Goal: Communication & Community: Answer question/provide support

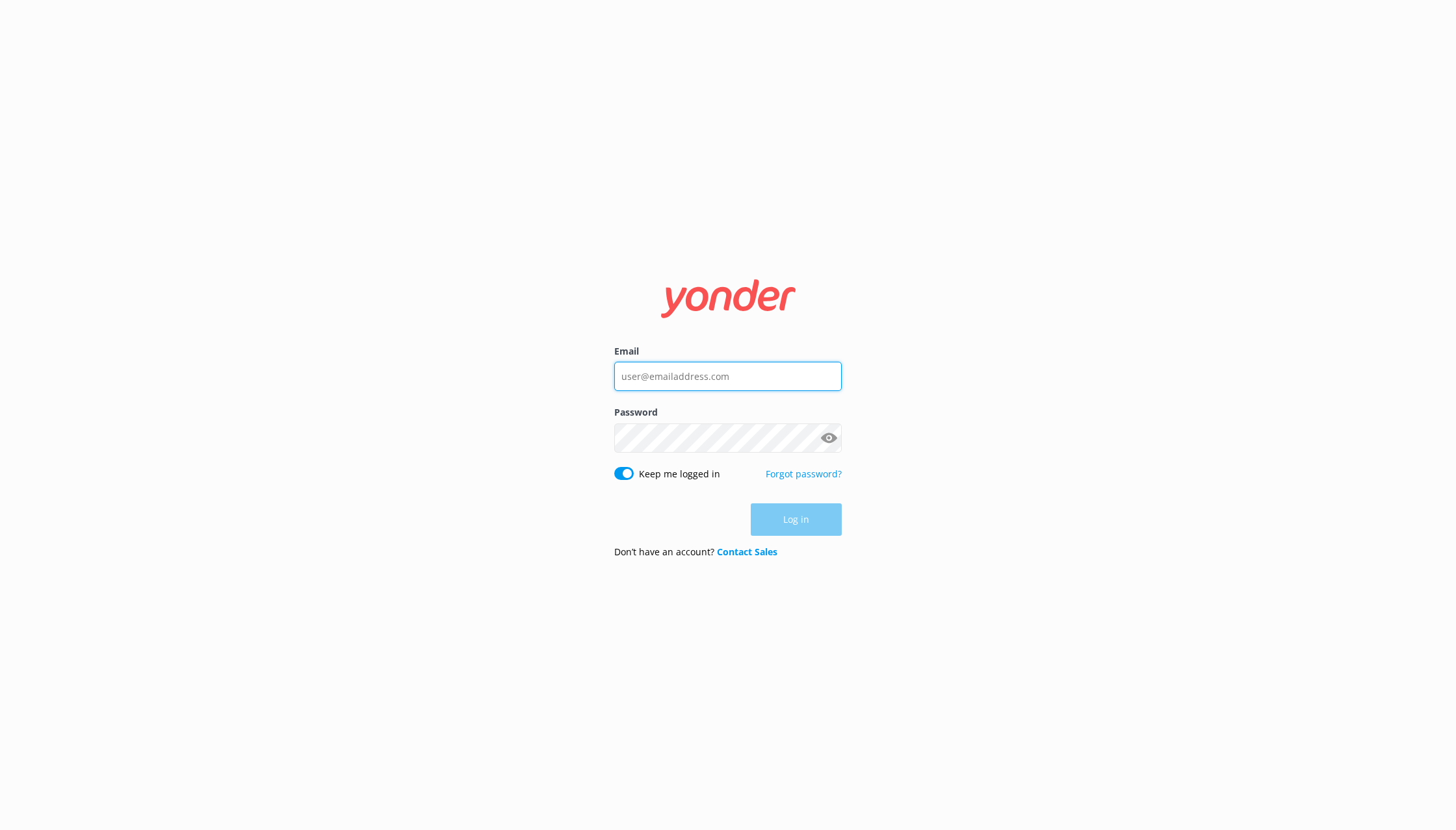
click at [689, 379] on input "Email" at bounding box center [728, 376] width 228 height 29
type input "[PERSON_NAME][EMAIL_ADDRESS][DOMAIN_NAME]"
click at [791, 522] on button "Log in" at bounding box center [797, 519] width 91 height 32
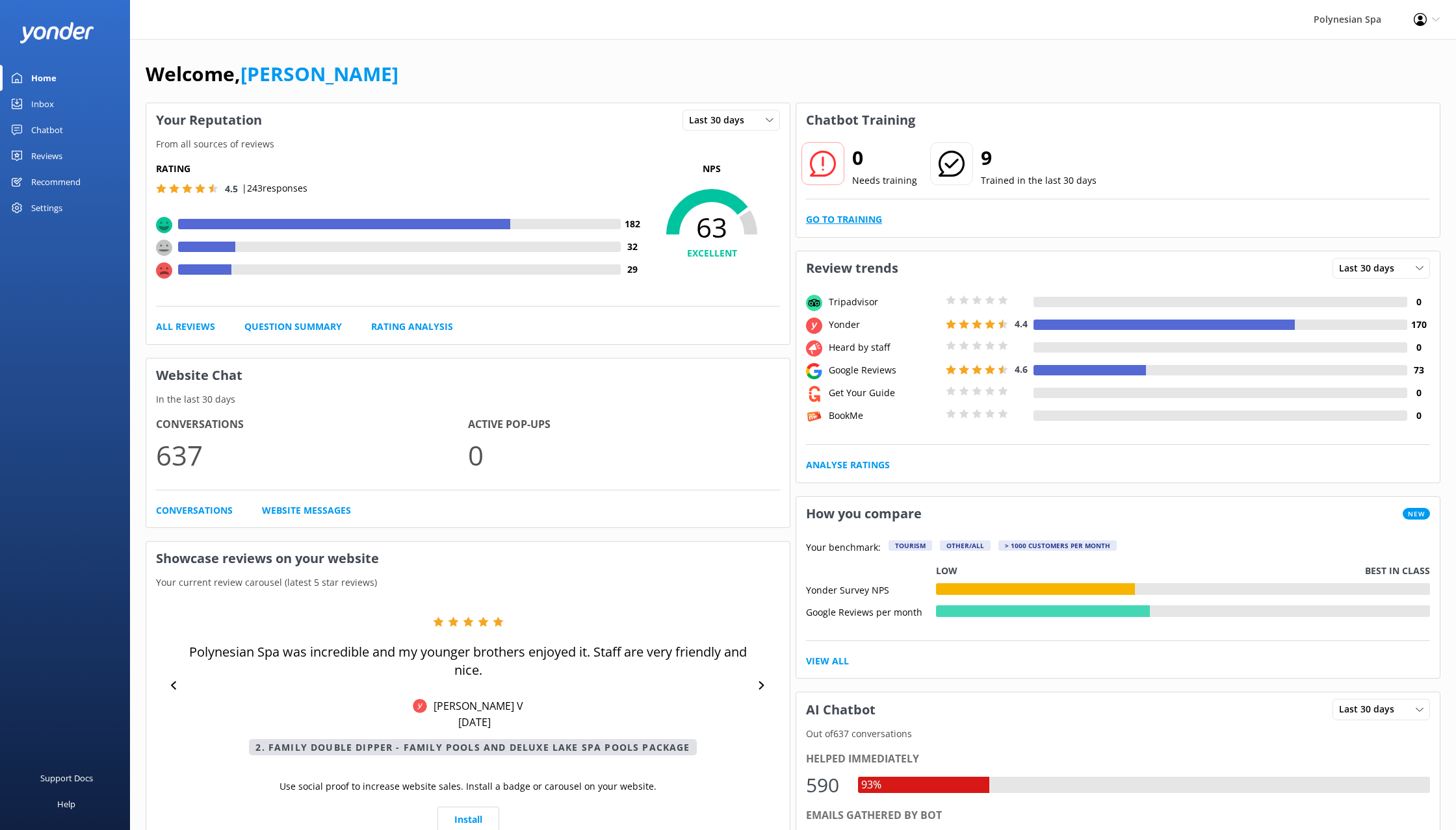
click at [849, 215] on link "Go to Training" at bounding box center [844, 219] width 76 height 14
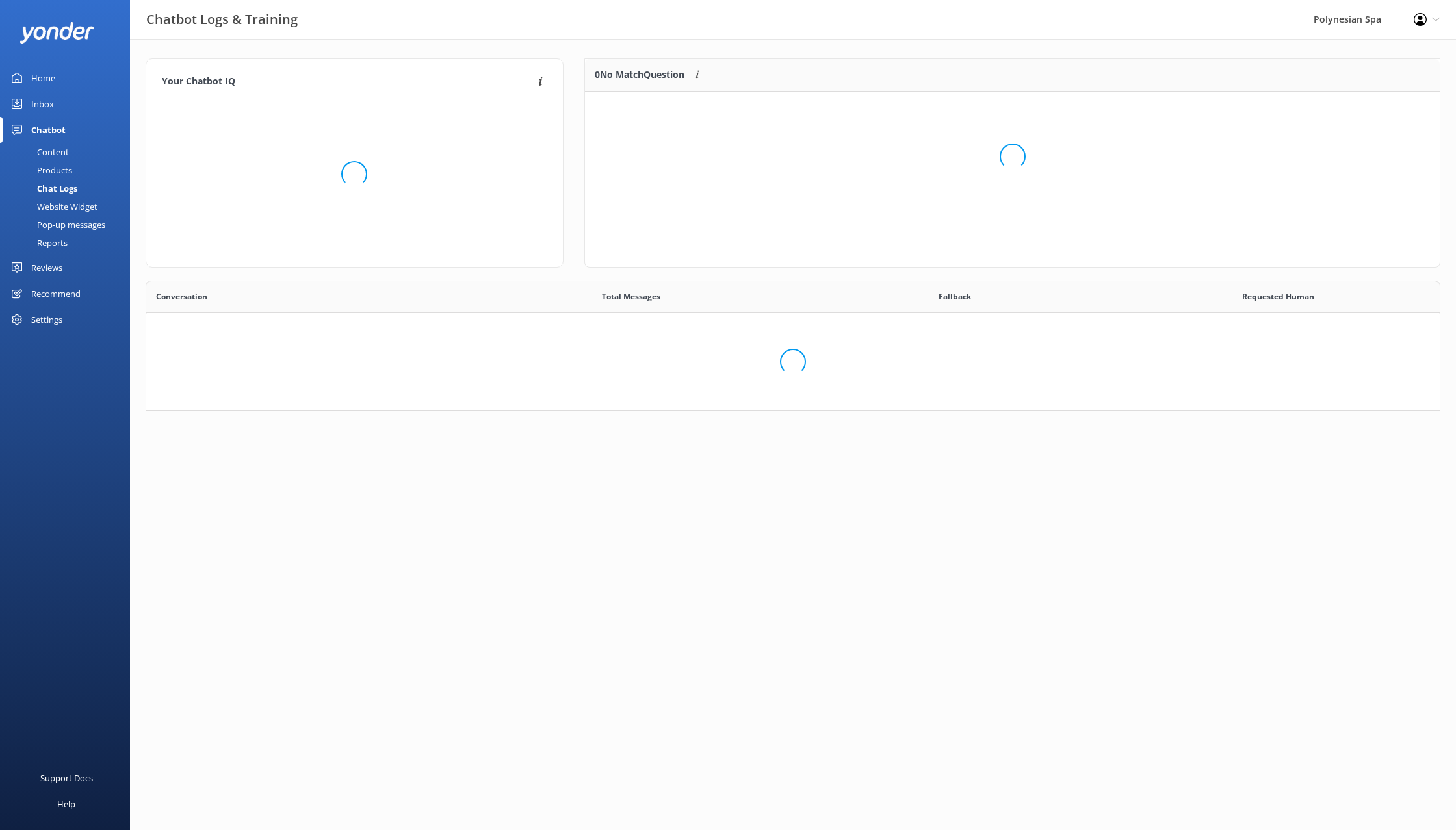
scroll to position [455, 1293]
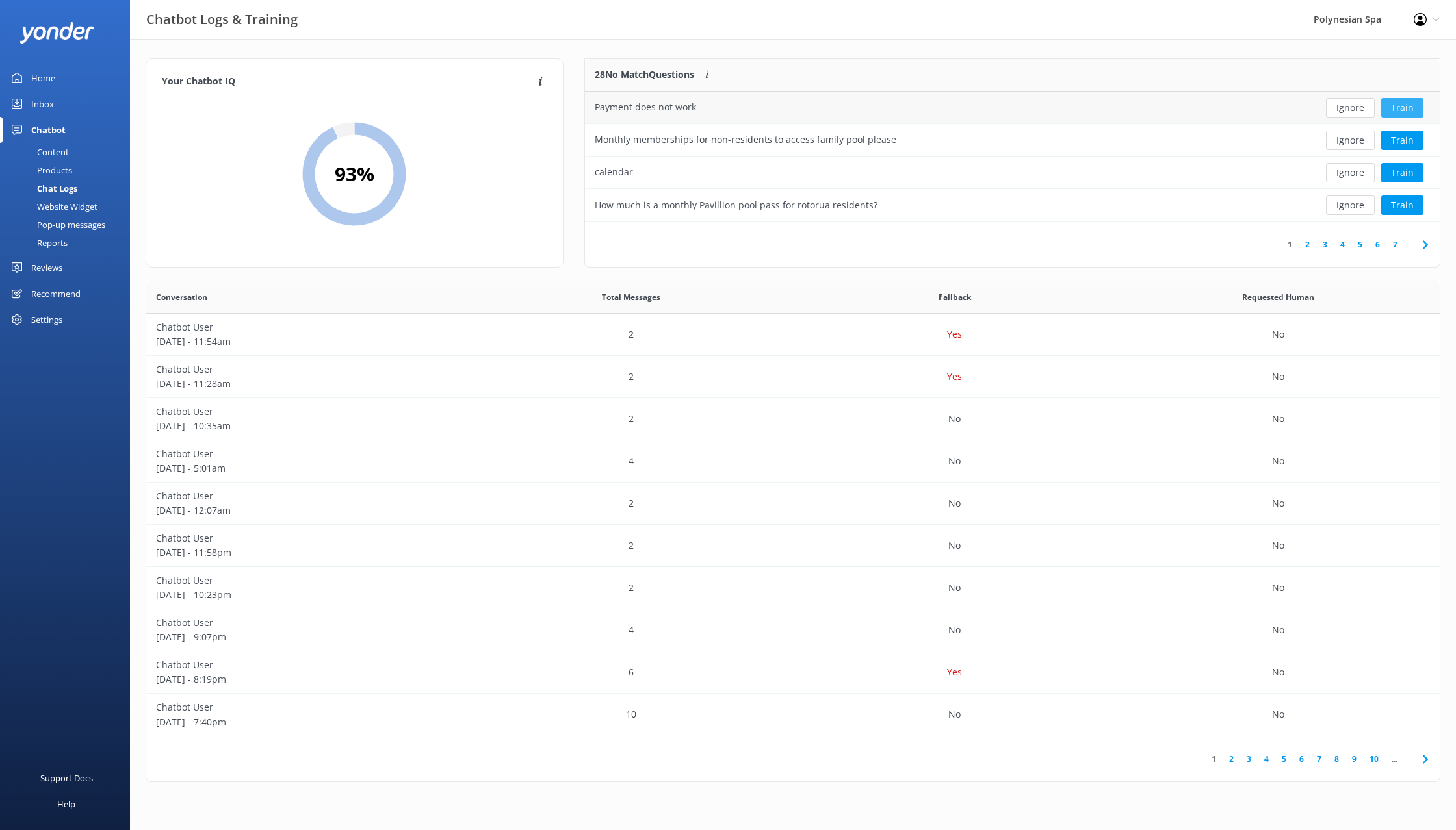
click at [1402, 104] on button "Train" at bounding box center [1402, 108] width 42 height 20
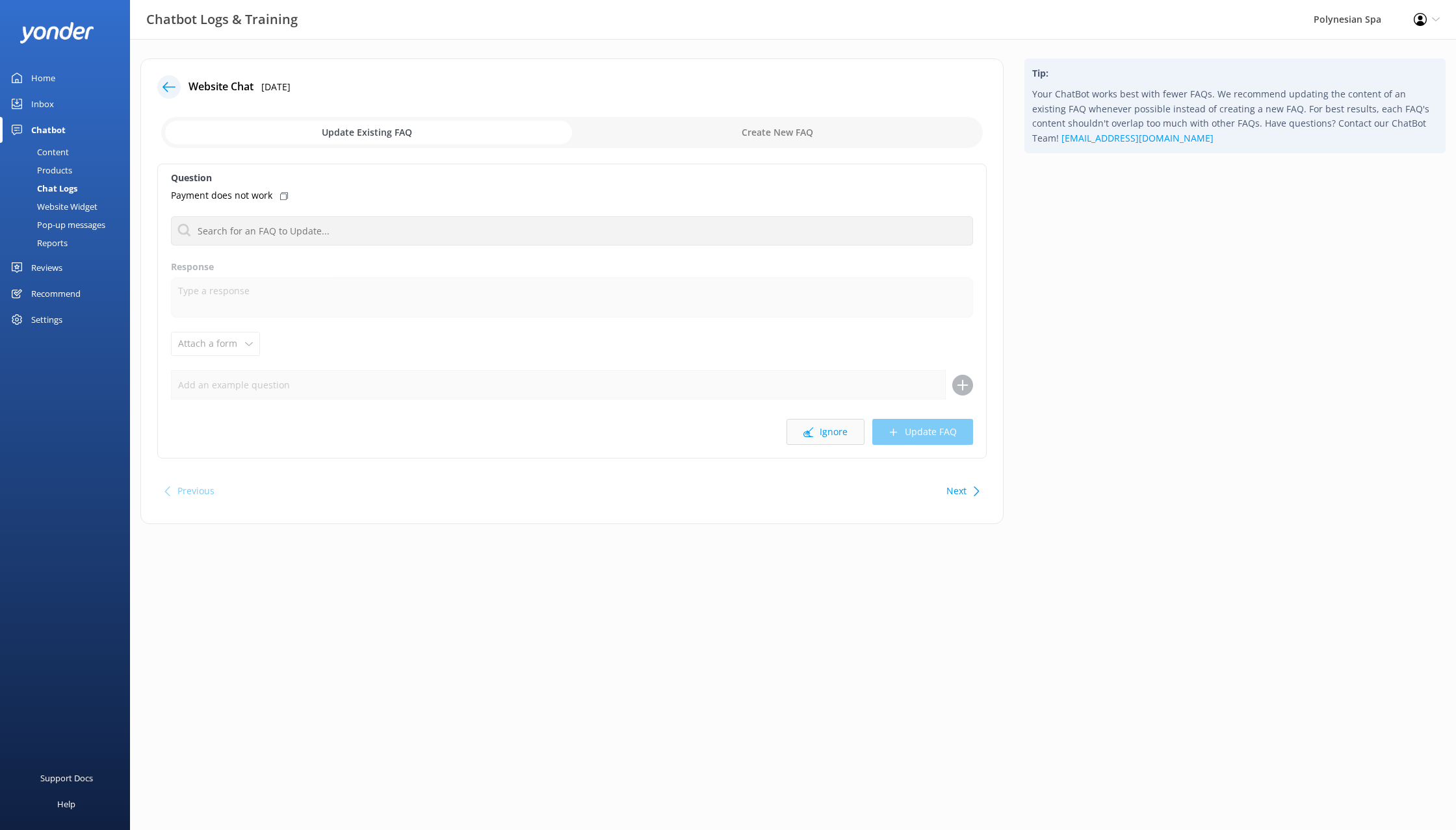
click at [825, 436] on button "Ignore" at bounding box center [825, 432] width 78 height 26
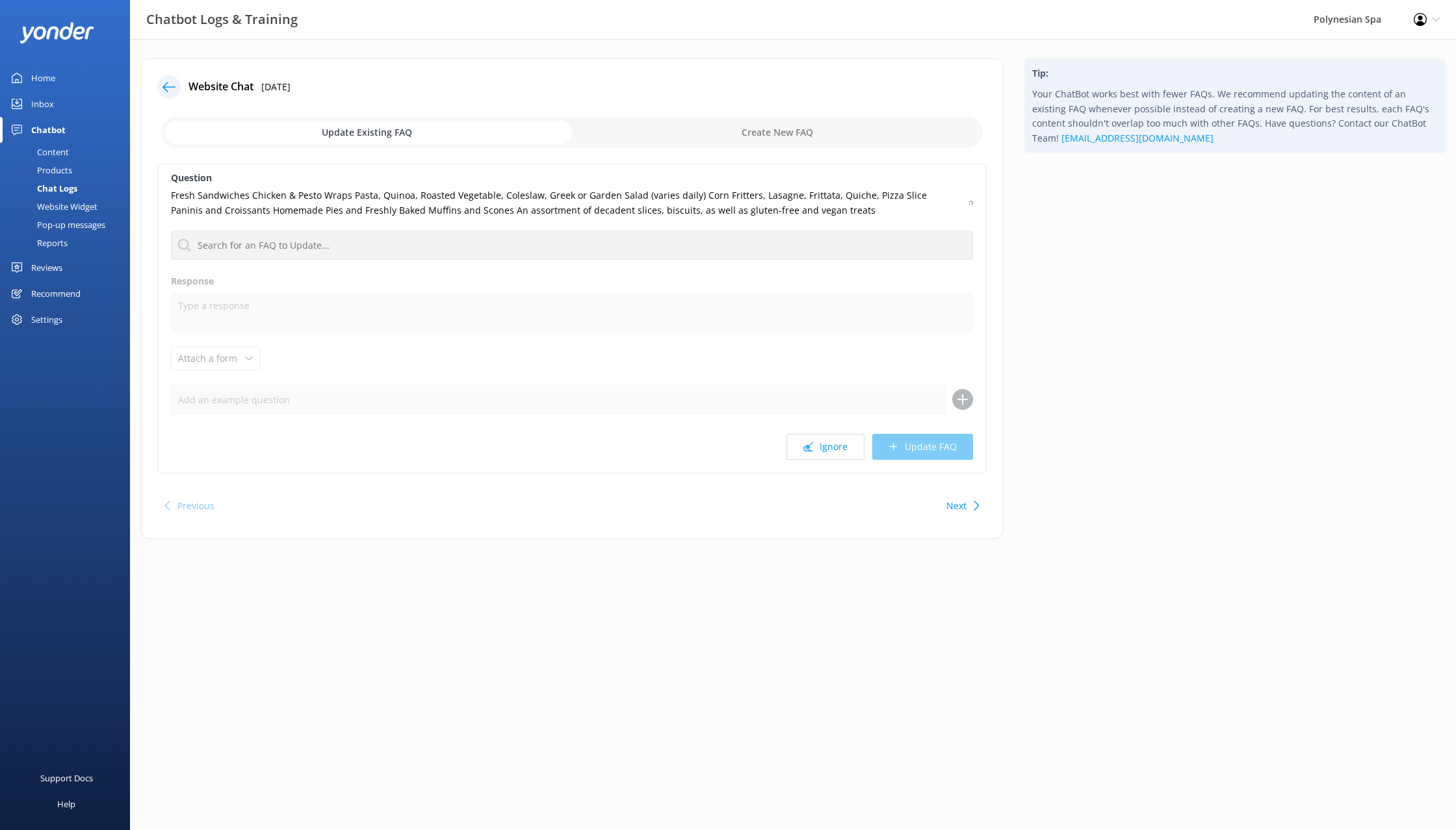
click at [825, 436] on button "Ignore" at bounding box center [825, 446] width 78 height 26
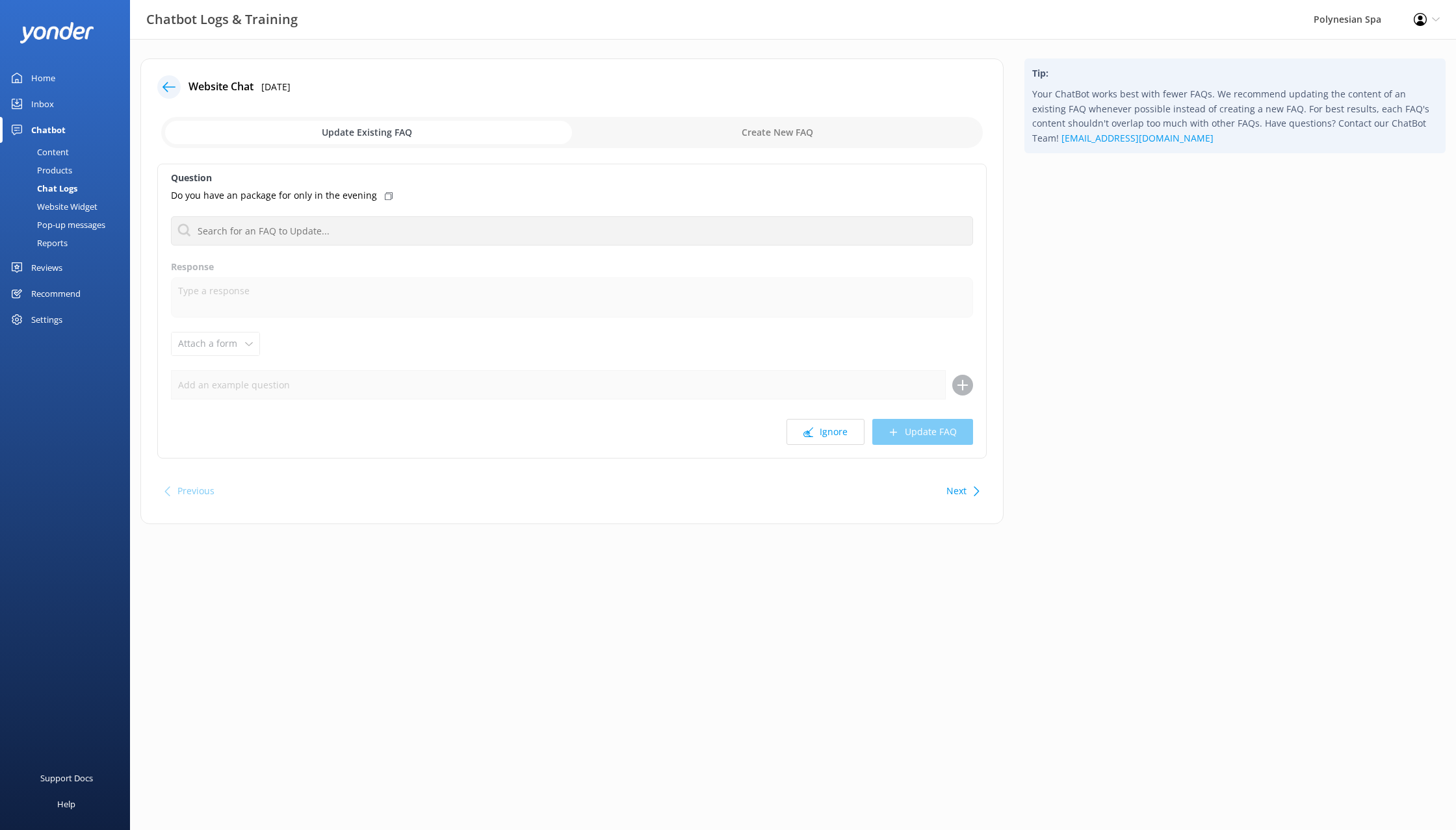
click at [825, 436] on button "Ignore" at bounding box center [825, 432] width 78 height 26
click at [813, 434] on icon at bounding box center [808, 432] width 10 height 10
drag, startPoint x: 279, startPoint y: 827, endPoint x: 116, endPoint y: 856, distance: 165.6
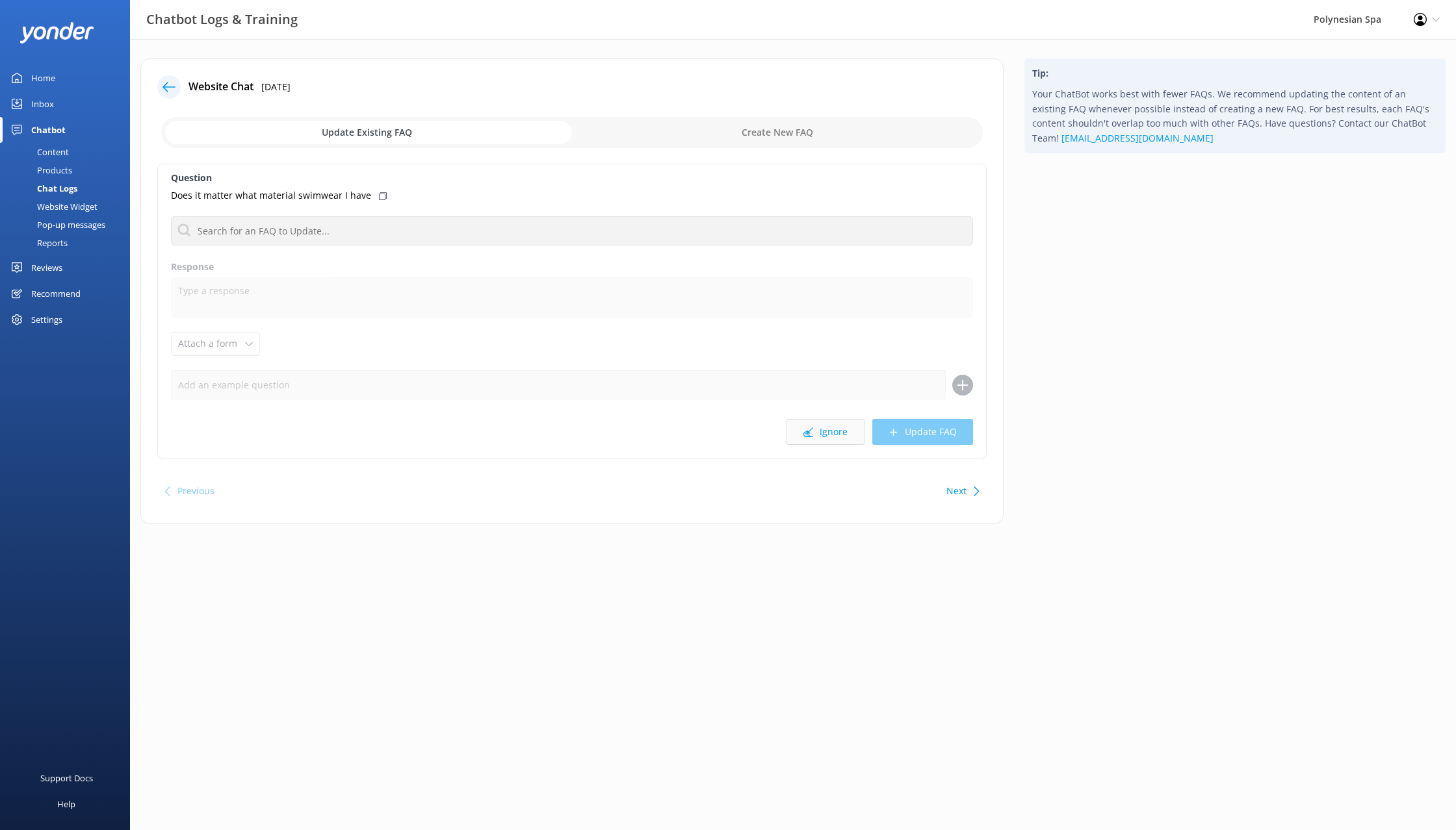
click at [844, 431] on button "Ignore" at bounding box center [825, 432] width 78 height 26
click at [839, 431] on button "Ignore" at bounding box center [825, 432] width 78 height 26
click at [843, 431] on button "Ignore" at bounding box center [825, 432] width 78 height 26
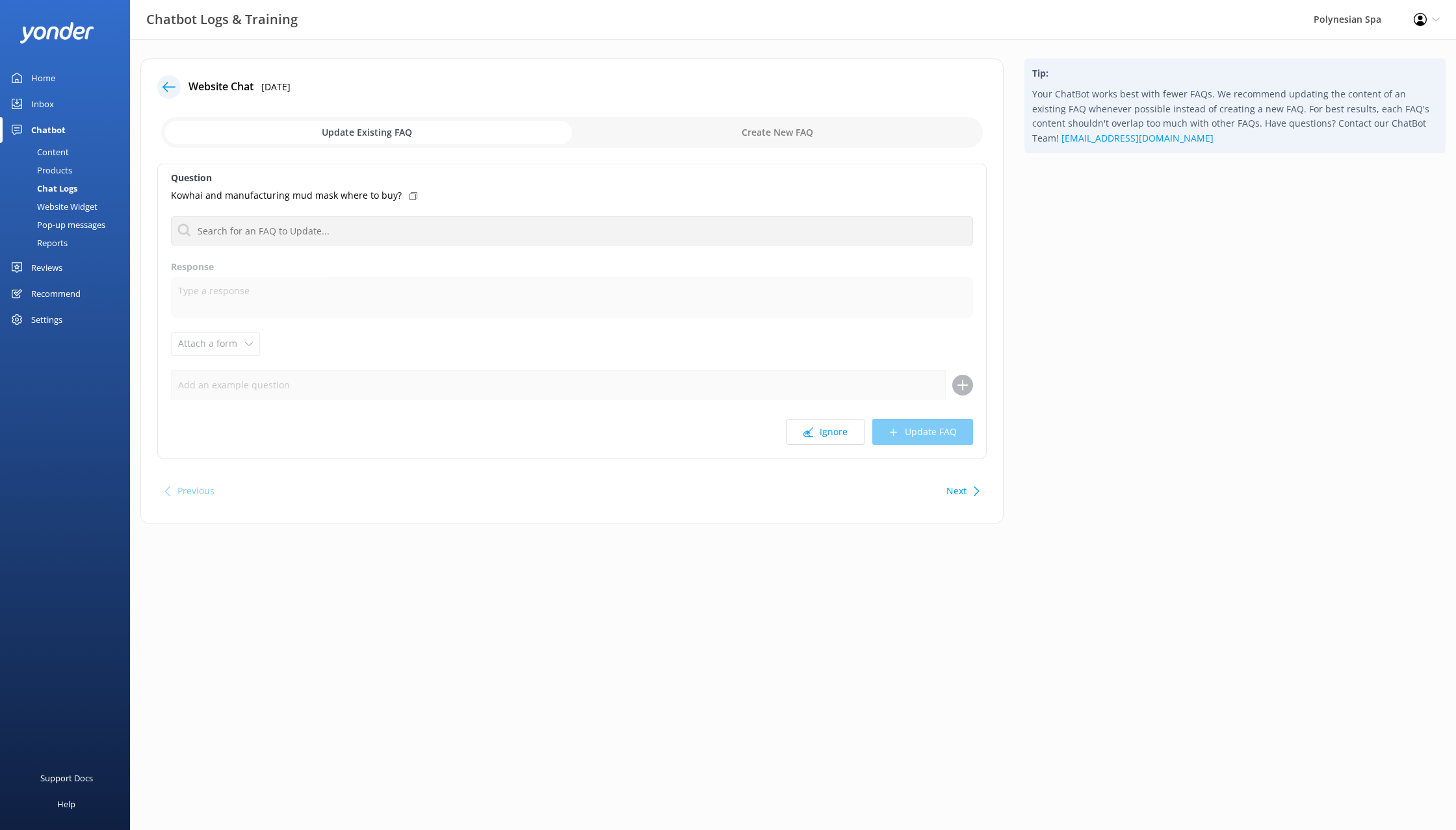
click at [843, 431] on button "Ignore" at bounding box center [825, 432] width 78 height 26
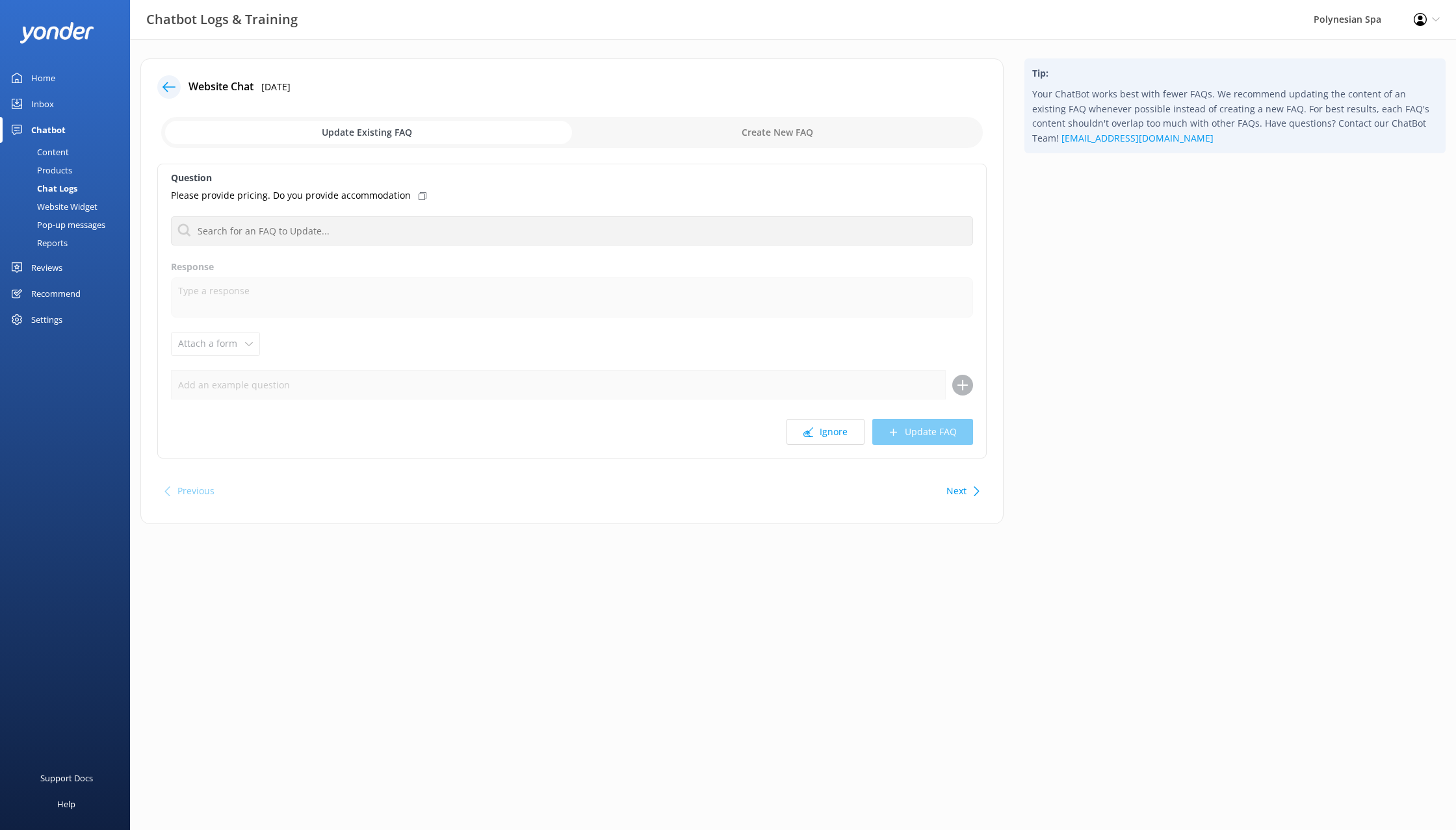
click at [843, 431] on button "Ignore" at bounding box center [825, 432] width 78 height 26
click at [724, 549] on div "Website Chat [DATE] Update Existing FAQ Create New FAQ Question Can we book an …" at bounding box center [792, 300] width 1326 height 524
click at [852, 426] on button "Ignore" at bounding box center [825, 432] width 78 height 26
click at [844, 432] on button "Ignore" at bounding box center [825, 432] width 78 height 26
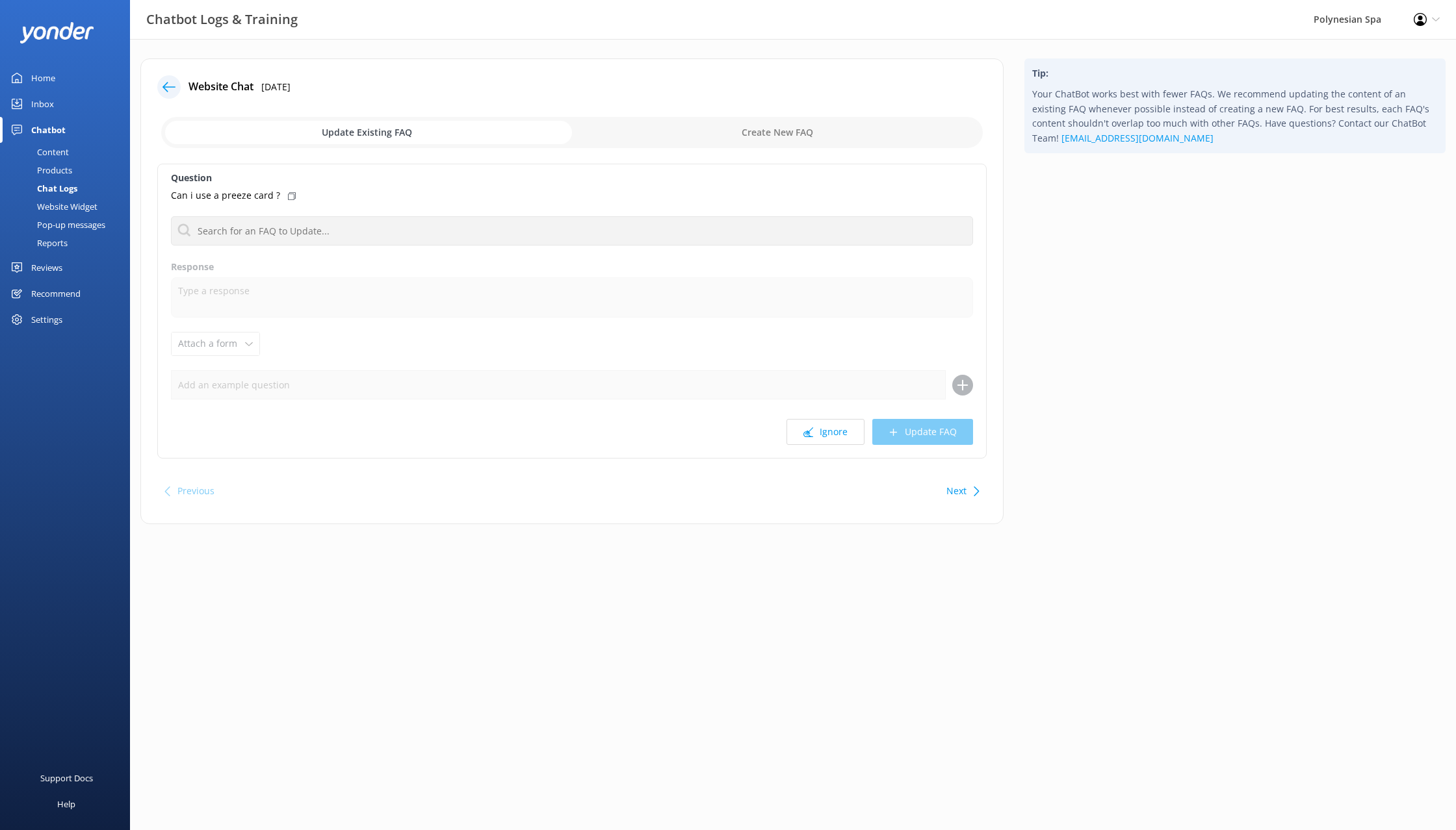
click at [844, 432] on button "Ignore" at bounding box center [825, 432] width 78 height 26
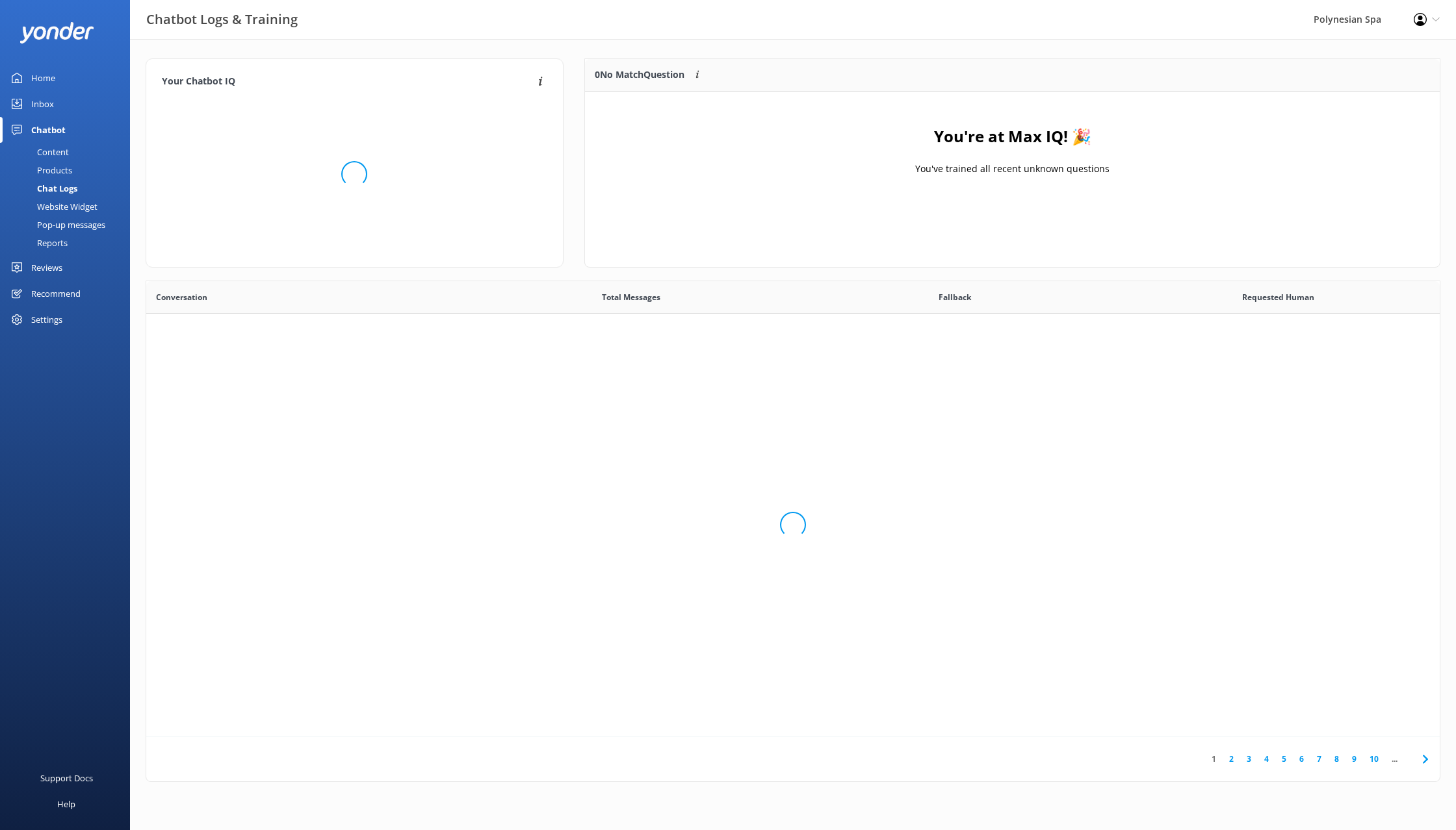
scroll to position [455, 1293]
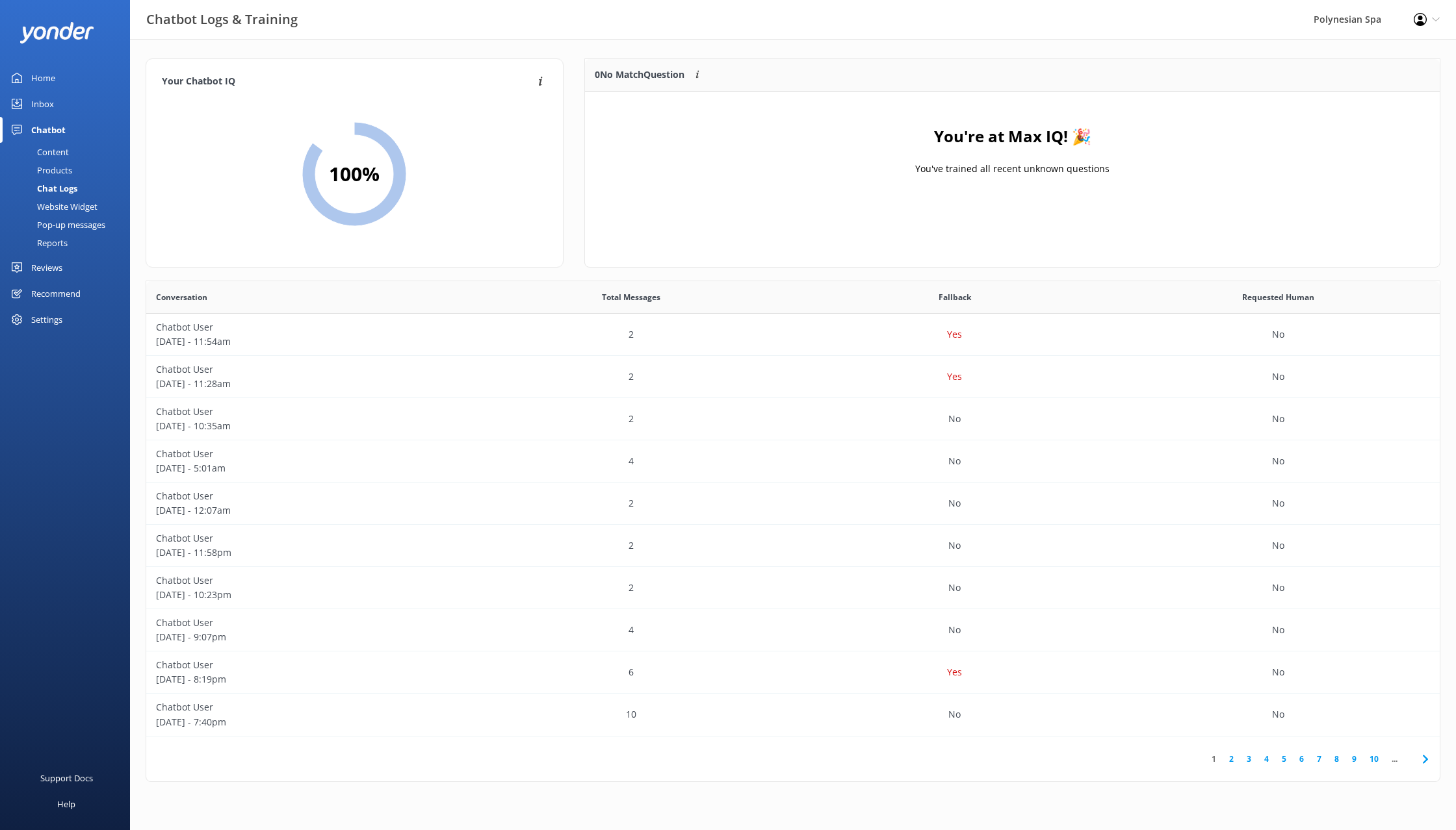
click at [54, 75] on div "Home" at bounding box center [43, 78] width 24 height 26
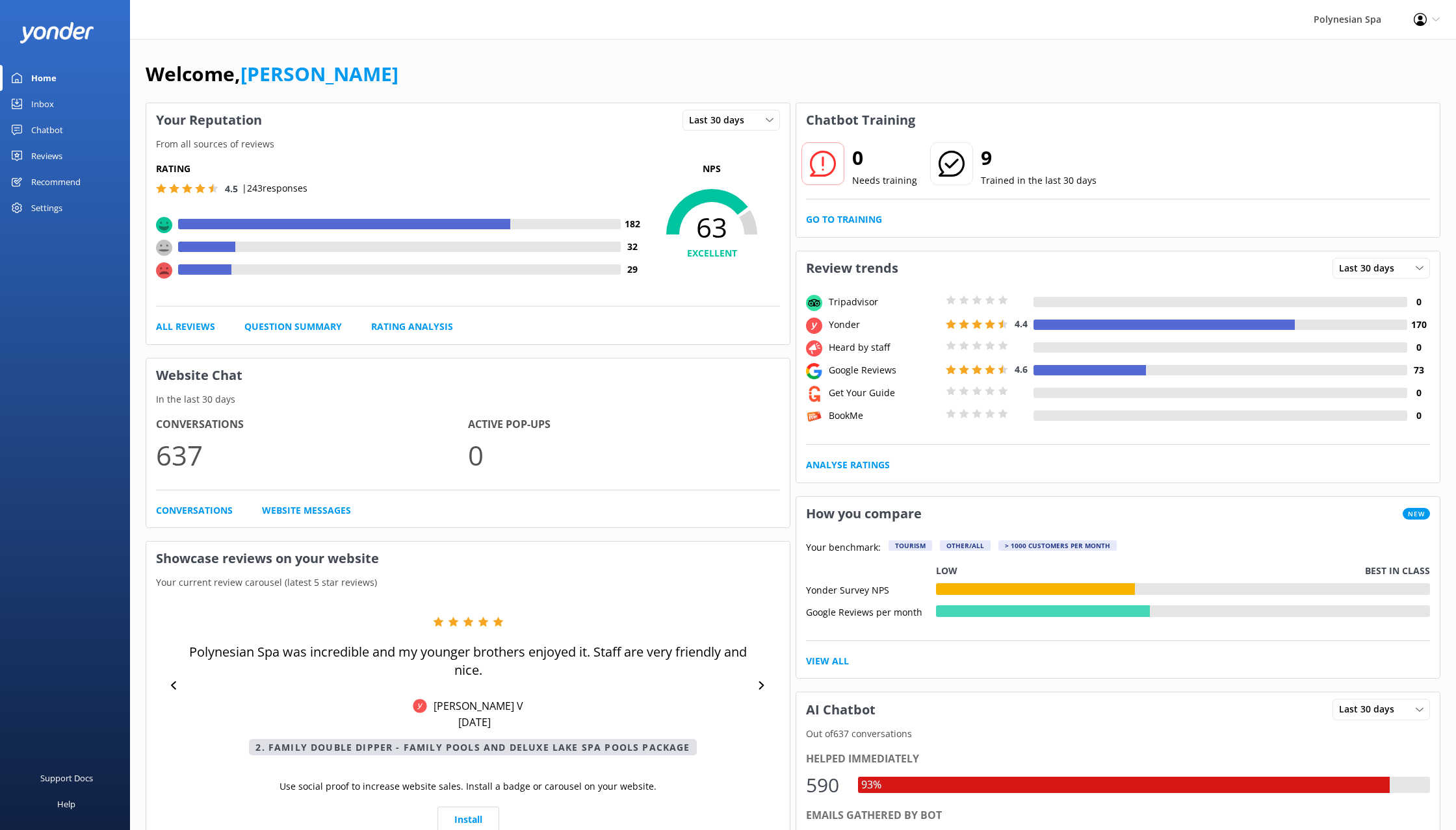
click at [66, 163] on link "Reviews" at bounding box center [64, 155] width 130 height 26
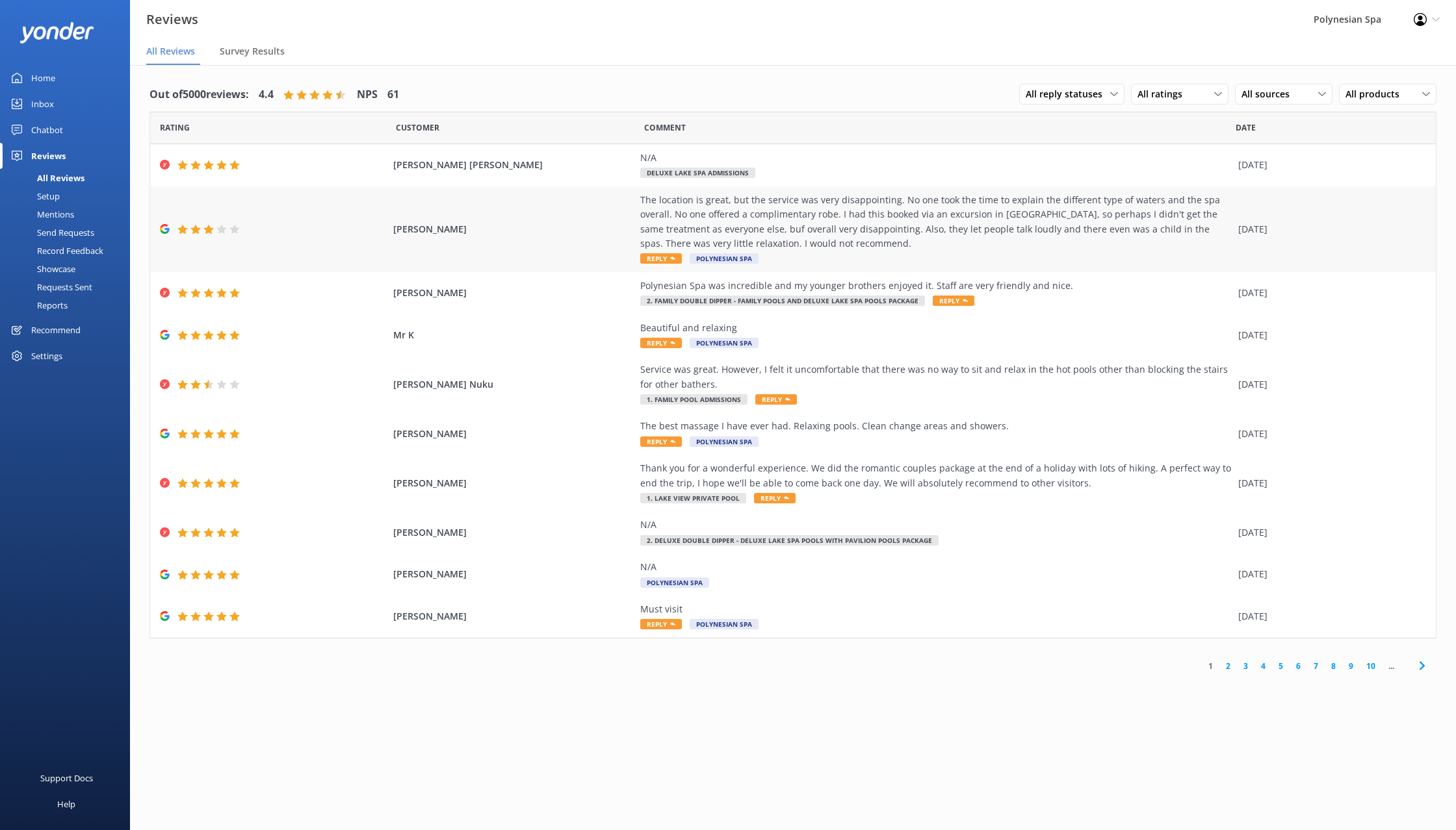
click at [874, 219] on div "The location is great, but the service was very disappointing. No one took the …" at bounding box center [936, 222] width 592 height 59
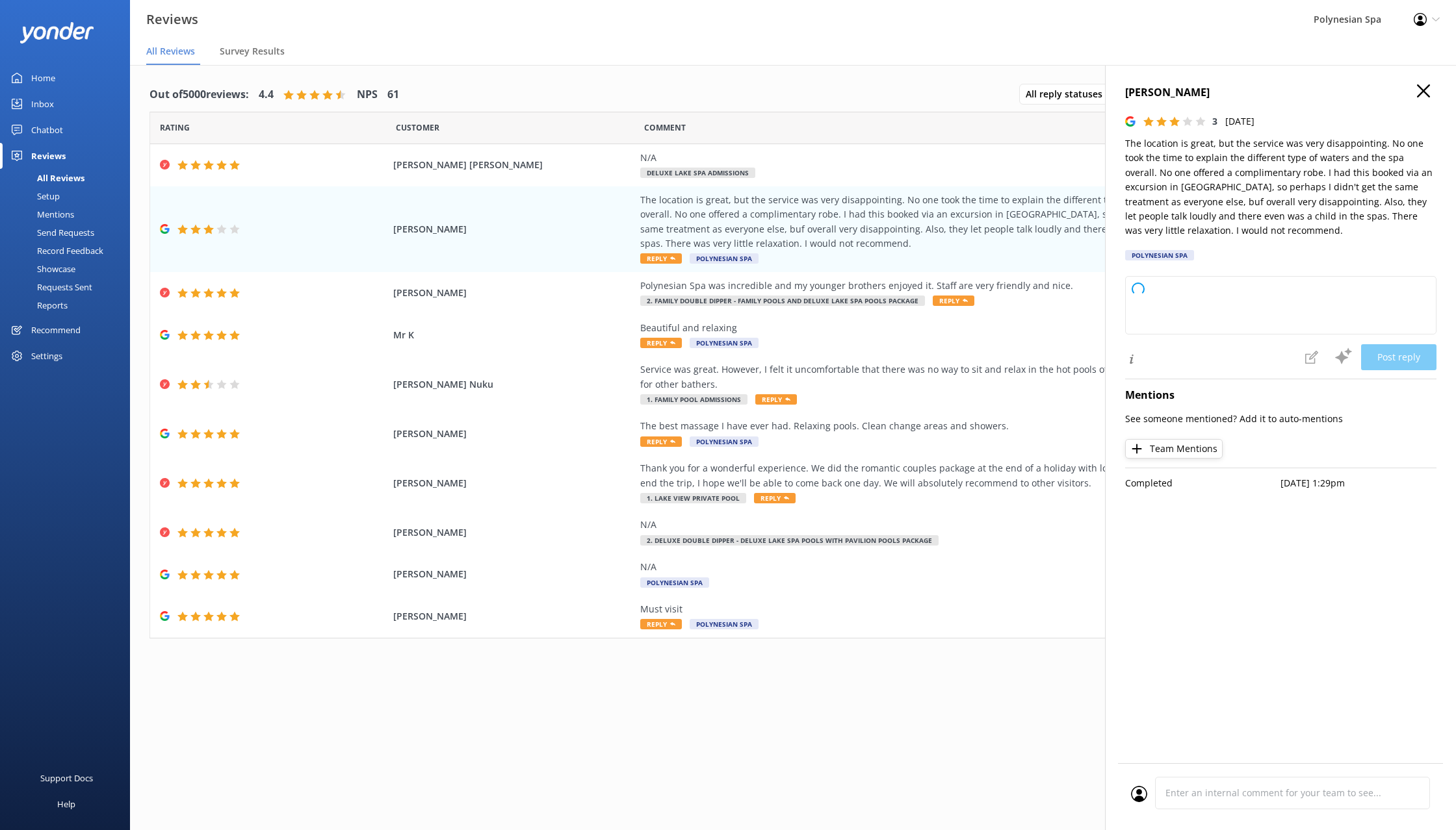
type textarea "Thank you so much for sharing your experience with us. We’re truly sorry to hea…"
